Goal: Find specific page/section: Find specific page/section

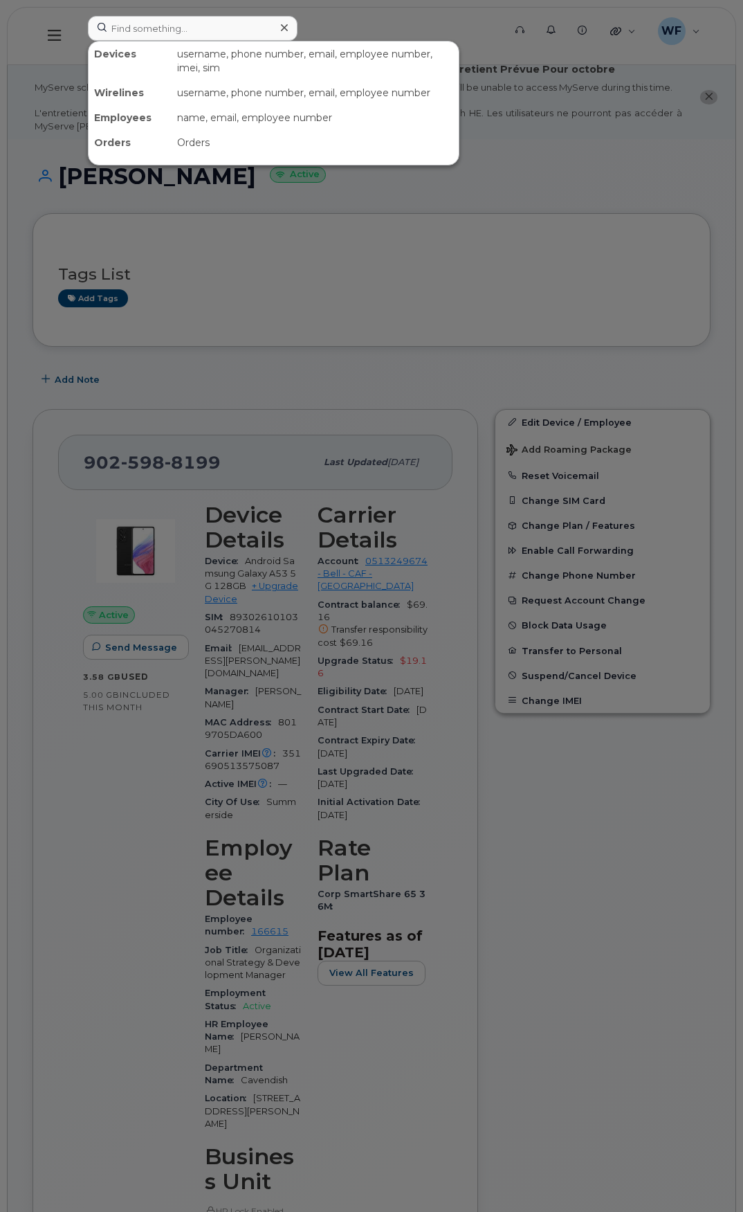
click at [140, 28] on input at bounding box center [193, 28] width 210 height 25
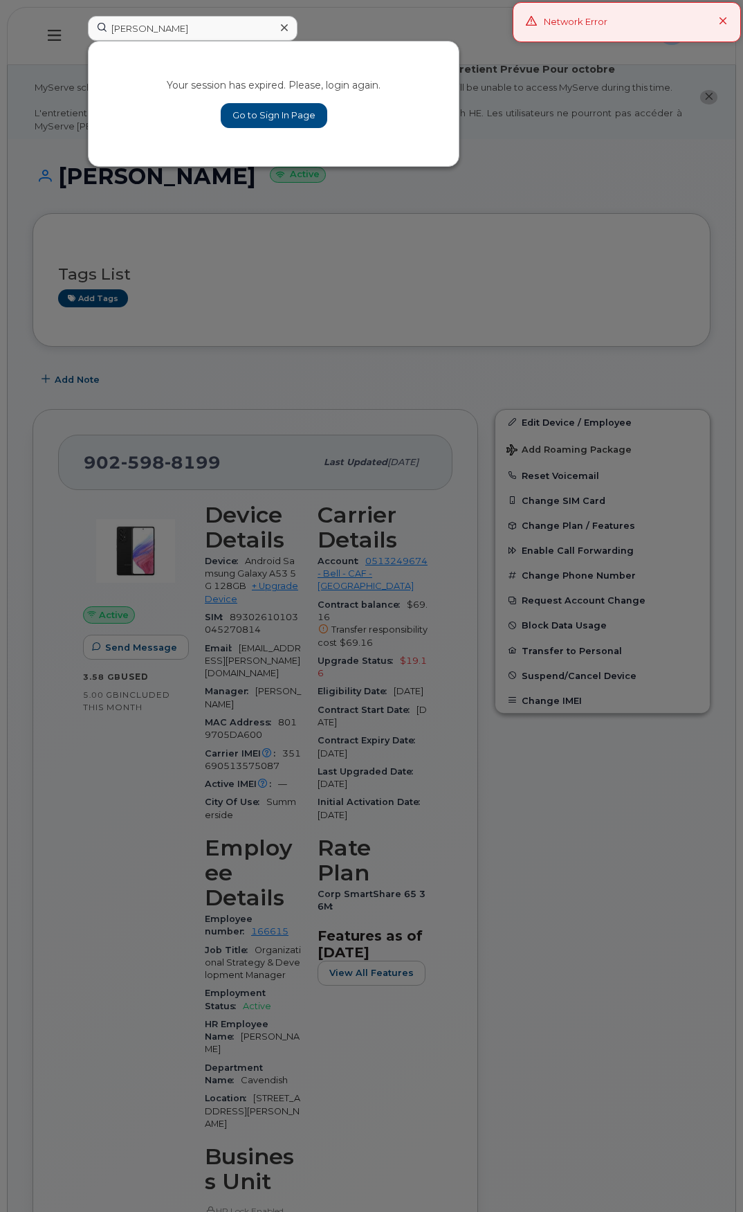
type input "cameron"
click at [301, 116] on link "Go to Sign In Page" at bounding box center [274, 115] width 107 height 25
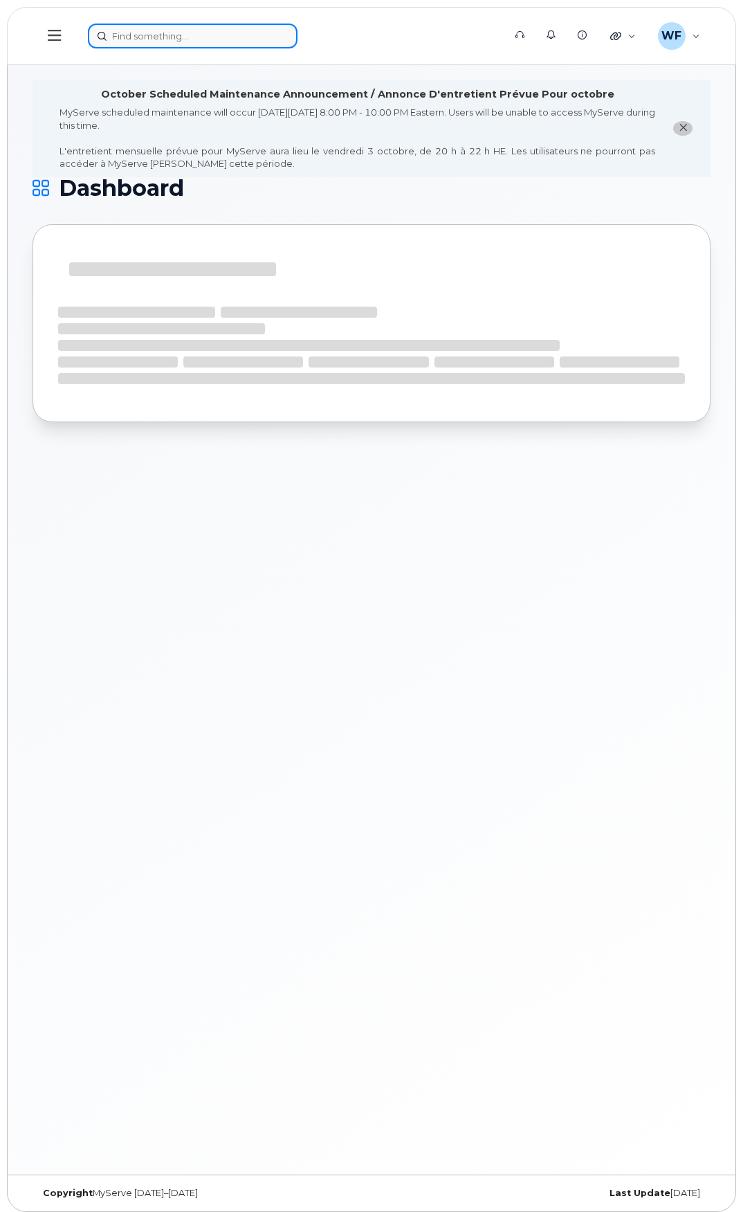
click at [158, 31] on input at bounding box center [193, 36] width 210 height 25
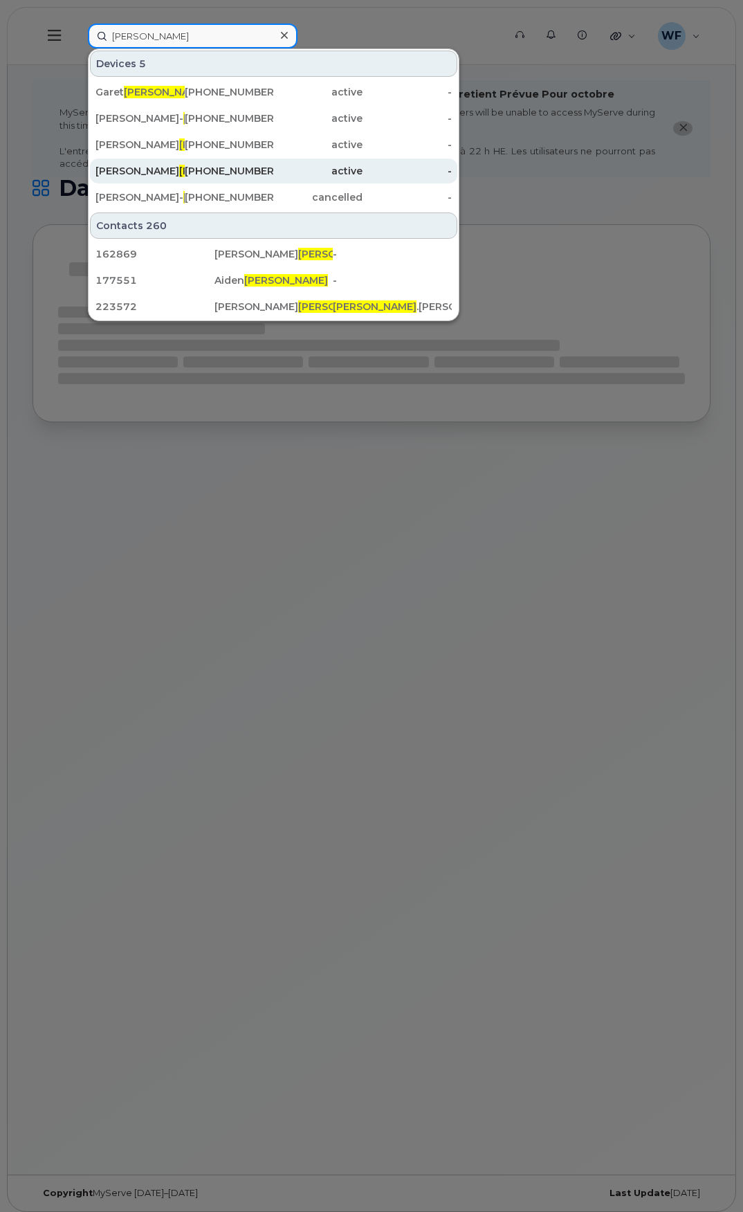
type input "cameron"
click at [179, 168] on span "Cameron" at bounding box center [221, 171] width 84 height 12
